Goal: Communication & Community: Share content

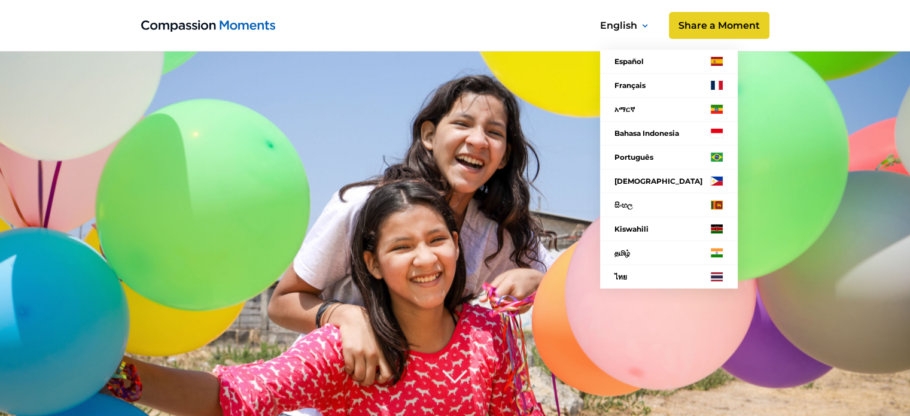
click at [635, 35] on div "English" at bounding box center [625, 25] width 63 height 19
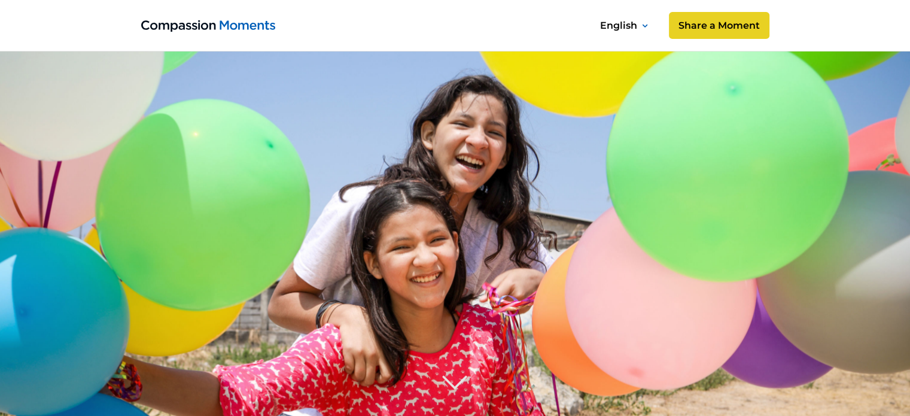
click at [635, 35] on div "English" at bounding box center [625, 25] width 63 height 19
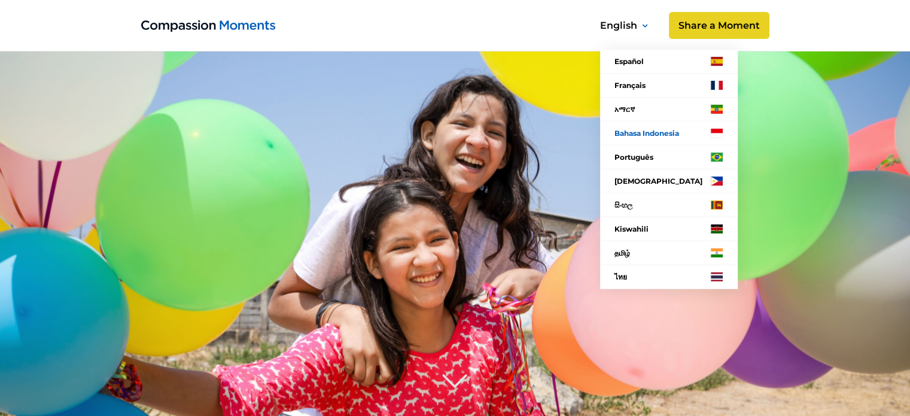
click at [664, 135] on link "Bahasa Indonesia" at bounding box center [669, 133] width 138 height 24
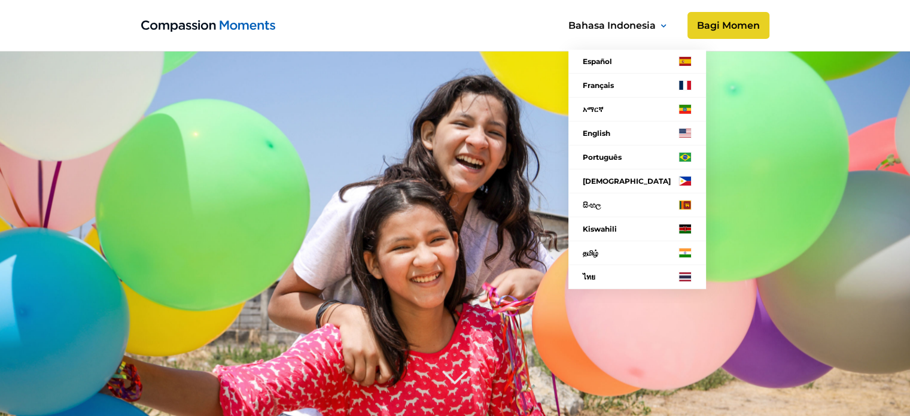
click at [870, 76] on image at bounding box center [455, 332] width 1035 height 690
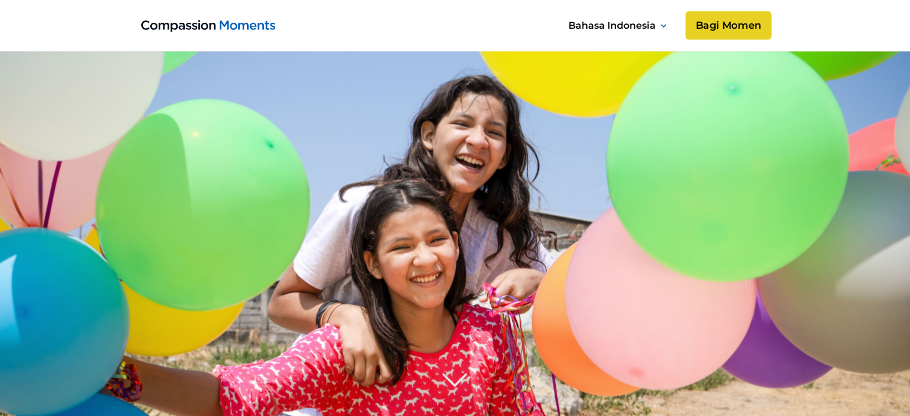
click at [744, 26] on link "Bagi Momen" at bounding box center [728, 25] width 86 height 29
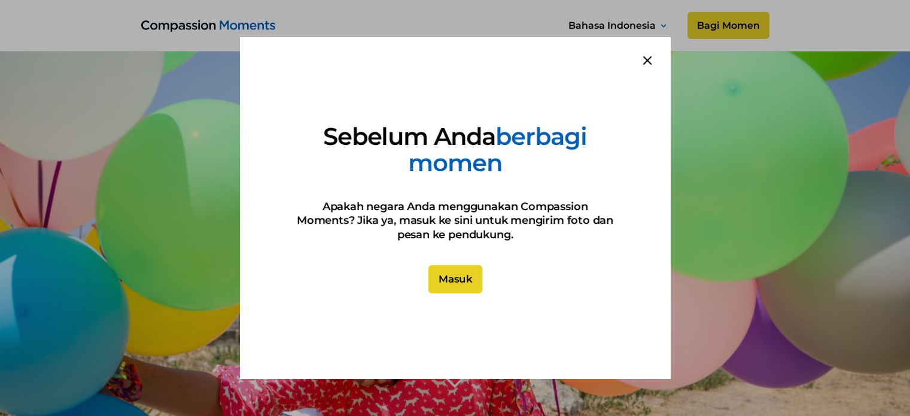
click at [466, 275] on link "Masuk" at bounding box center [455, 279] width 54 height 29
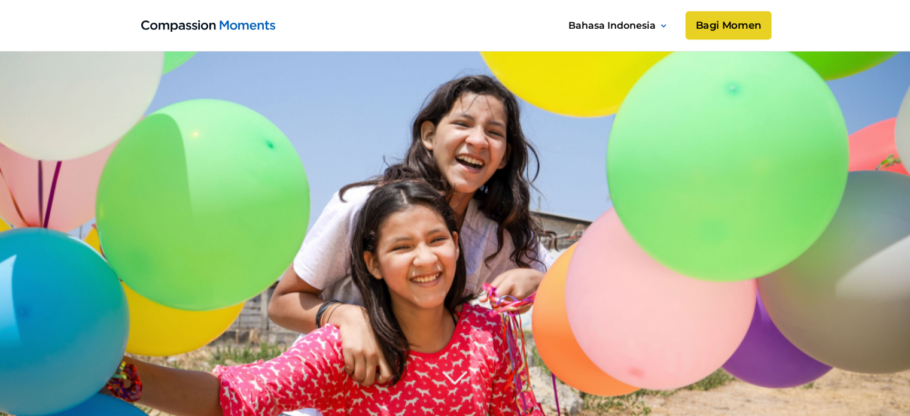
click at [728, 35] on link "Bagi Momen" at bounding box center [728, 25] width 86 height 29
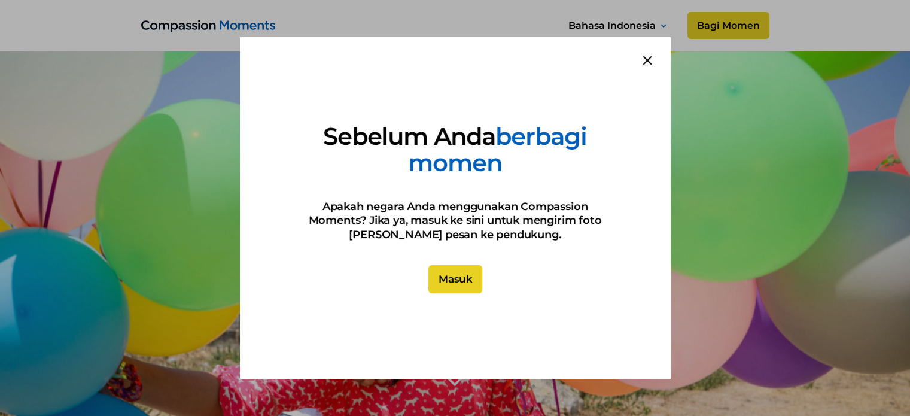
click at [463, 275] on link "Masuk" at bounding box center [455, 279] width 54 height 29
